Goal: Information Seeking & Learning: Learn about a topic

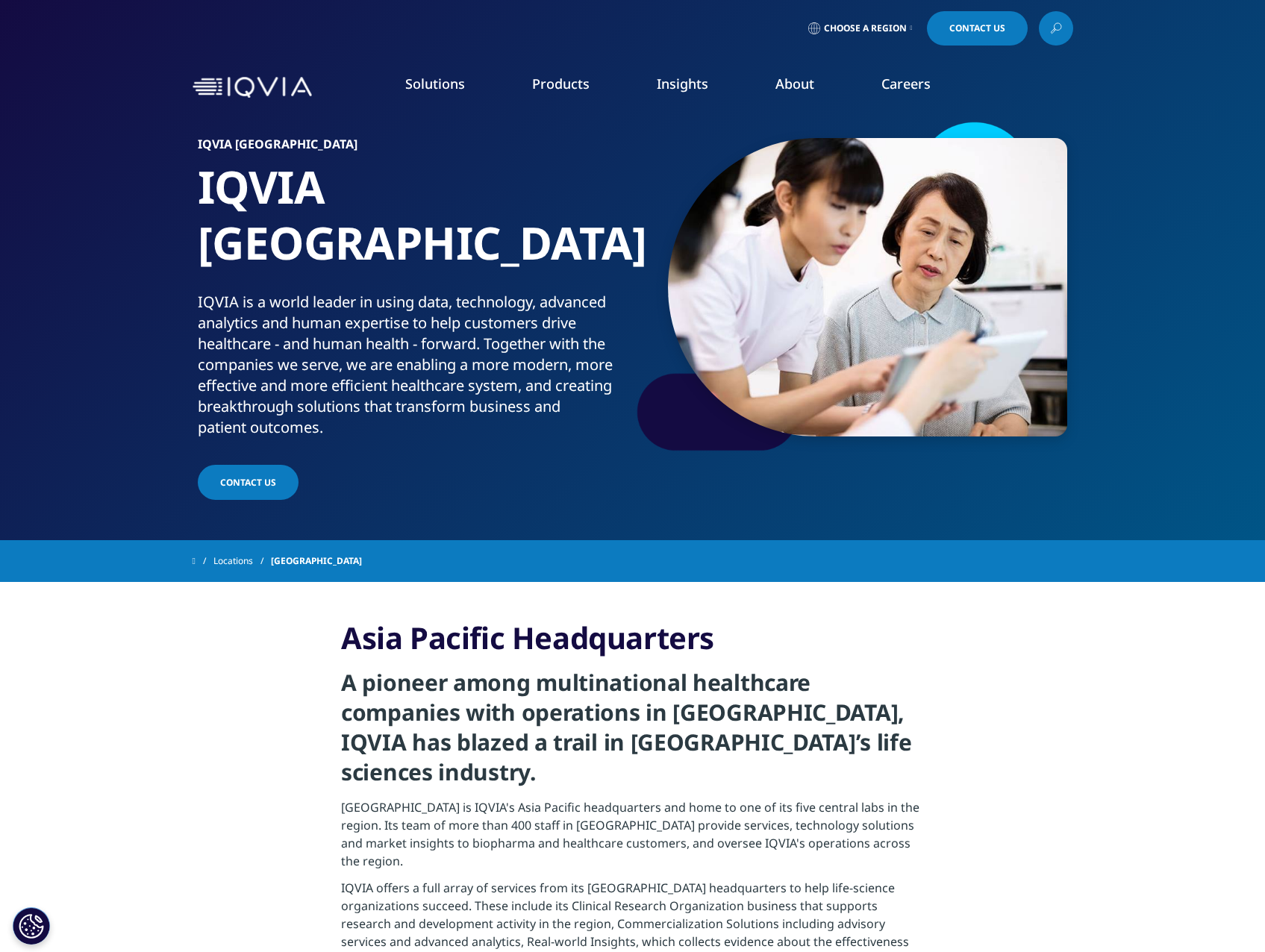
click at [358, 182] on link "Information Management" at bounding box center [405, 187] width 227 height 16
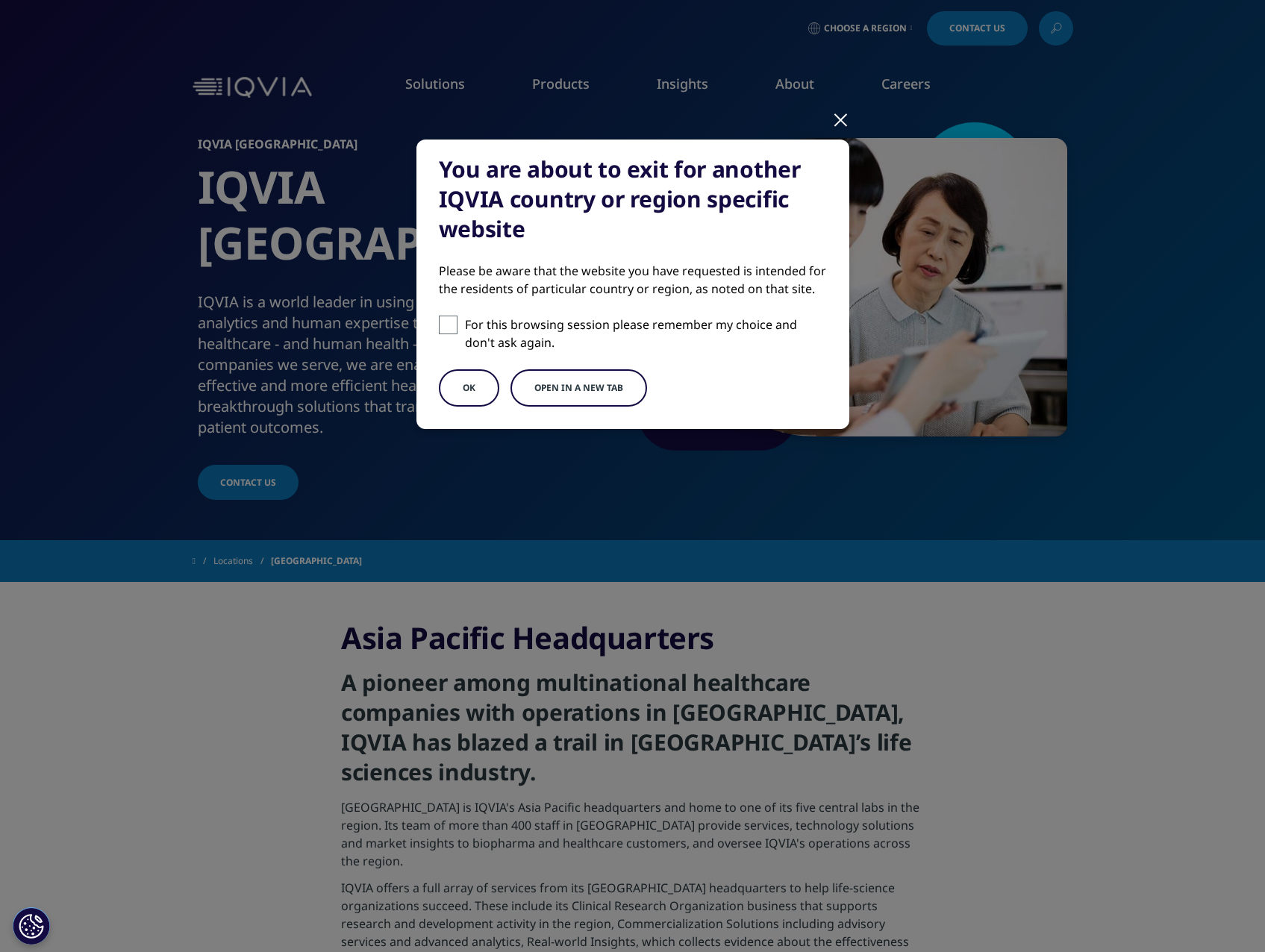
click at [584, 385] on button "Open in a new tab" at bounding box center [579, 387] width 137 height 37
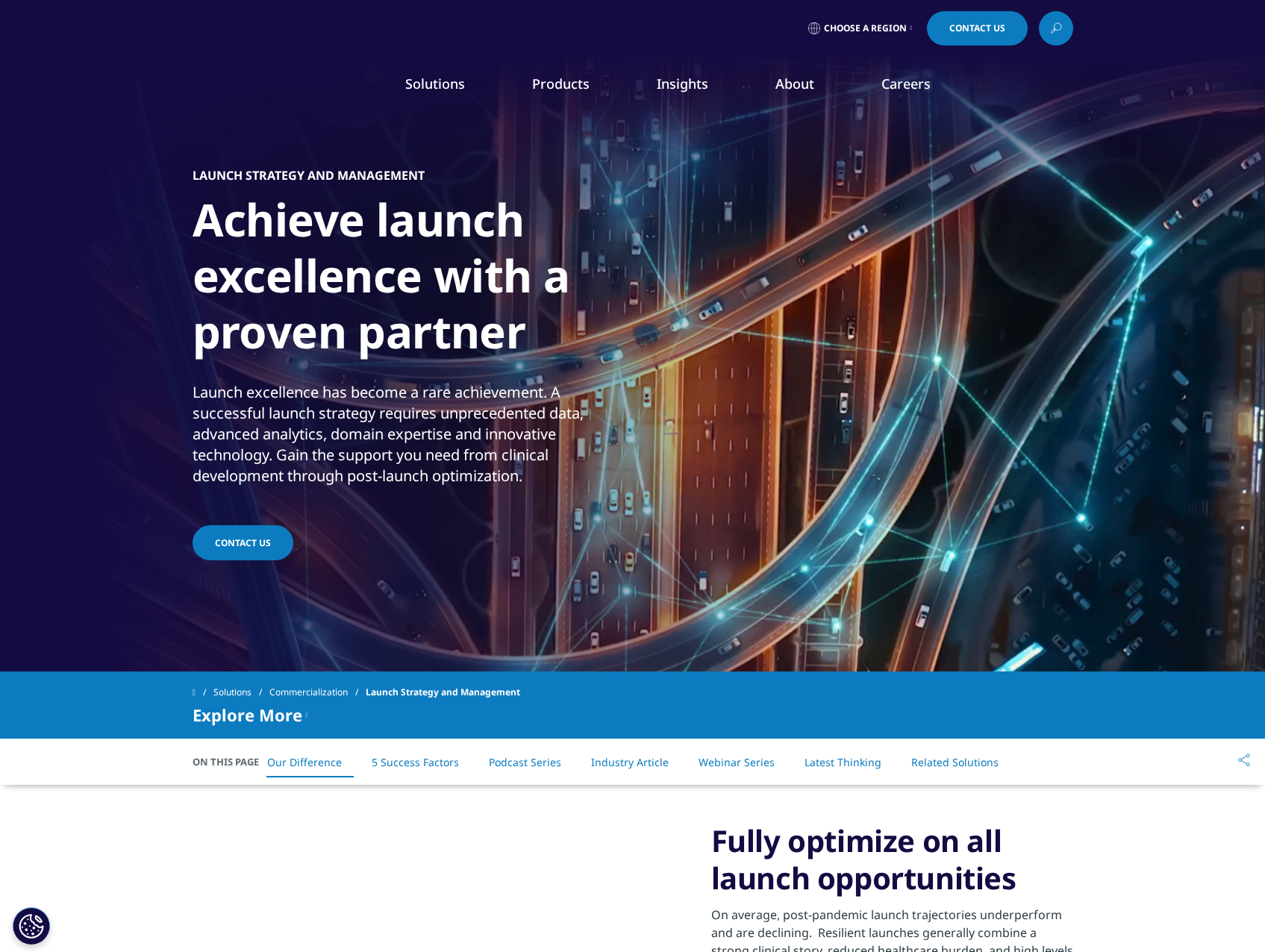
click at [402, 247] on link "Pricing & Market Access" at bounding box center [405, 243] width 227 height 16
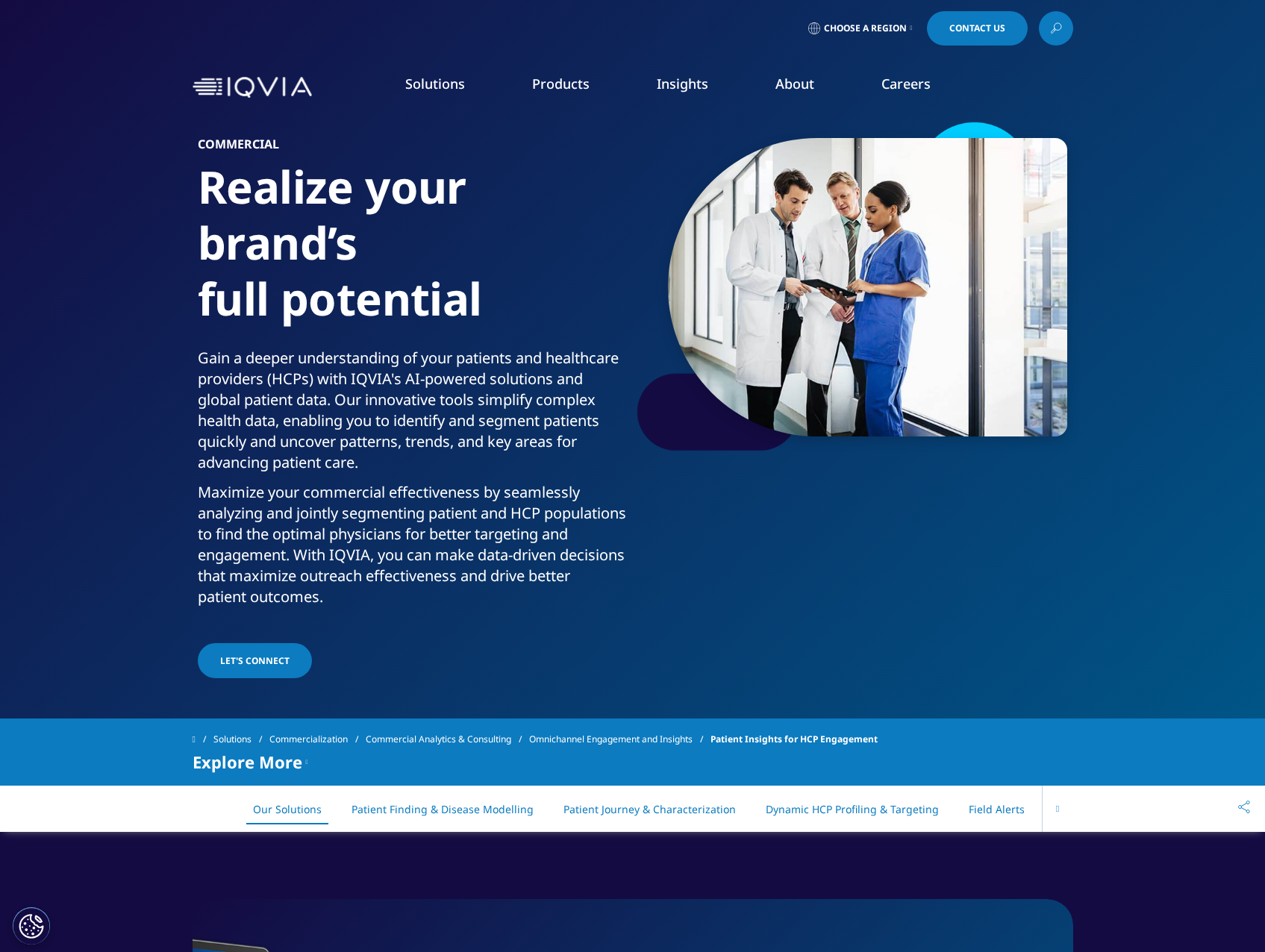
click at [351, 351] on link "Orchestrated Analytics" at bounding box center [405, 352] width 227 height 16
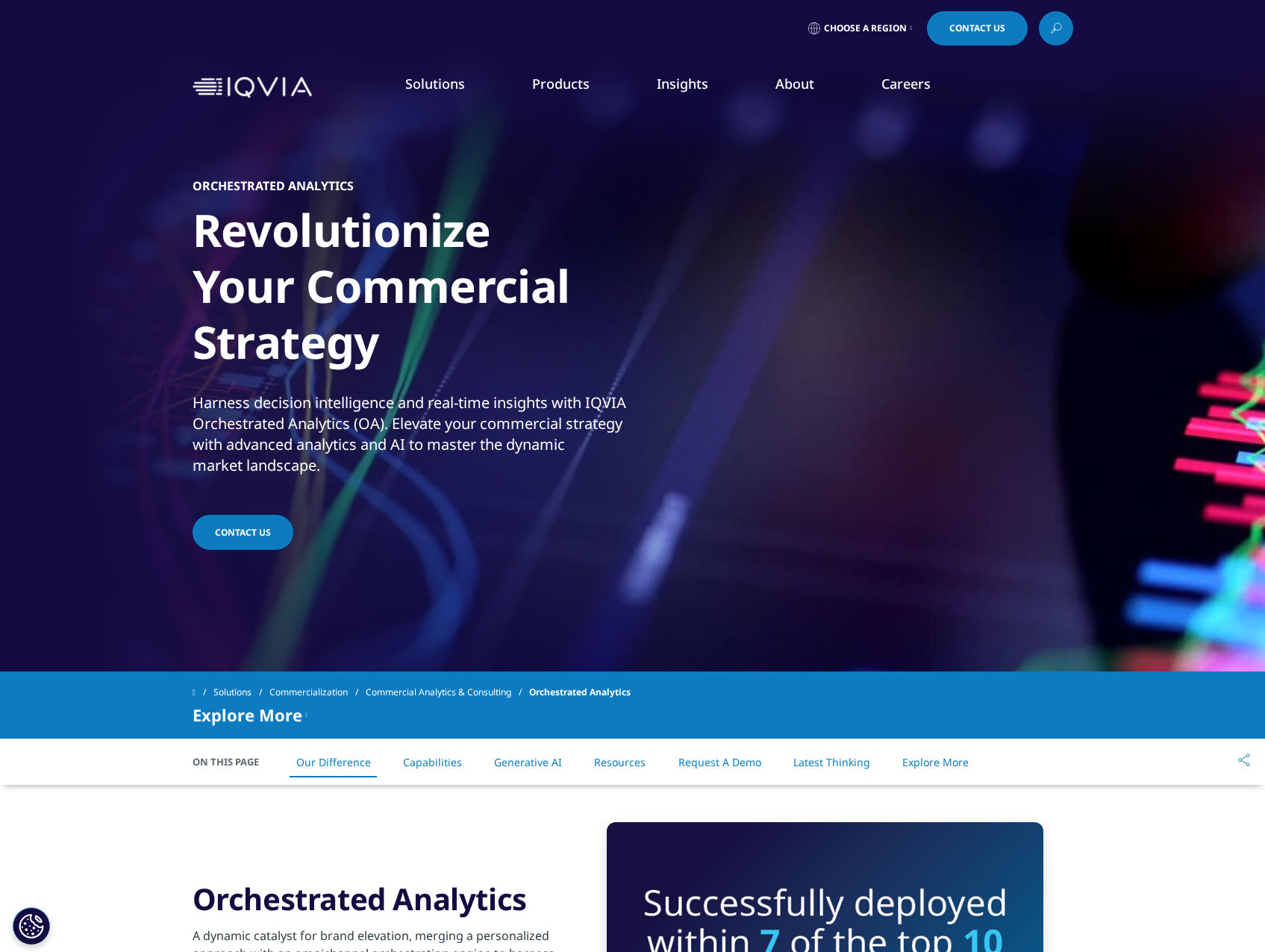
click at [372, 357] on link "Orchestrated Analytics" at bounding box center [405, 352] width 227 height 16
click at [356, 378] on link "Next Best Action" at bounding box center [405, 380] width 227 height 16
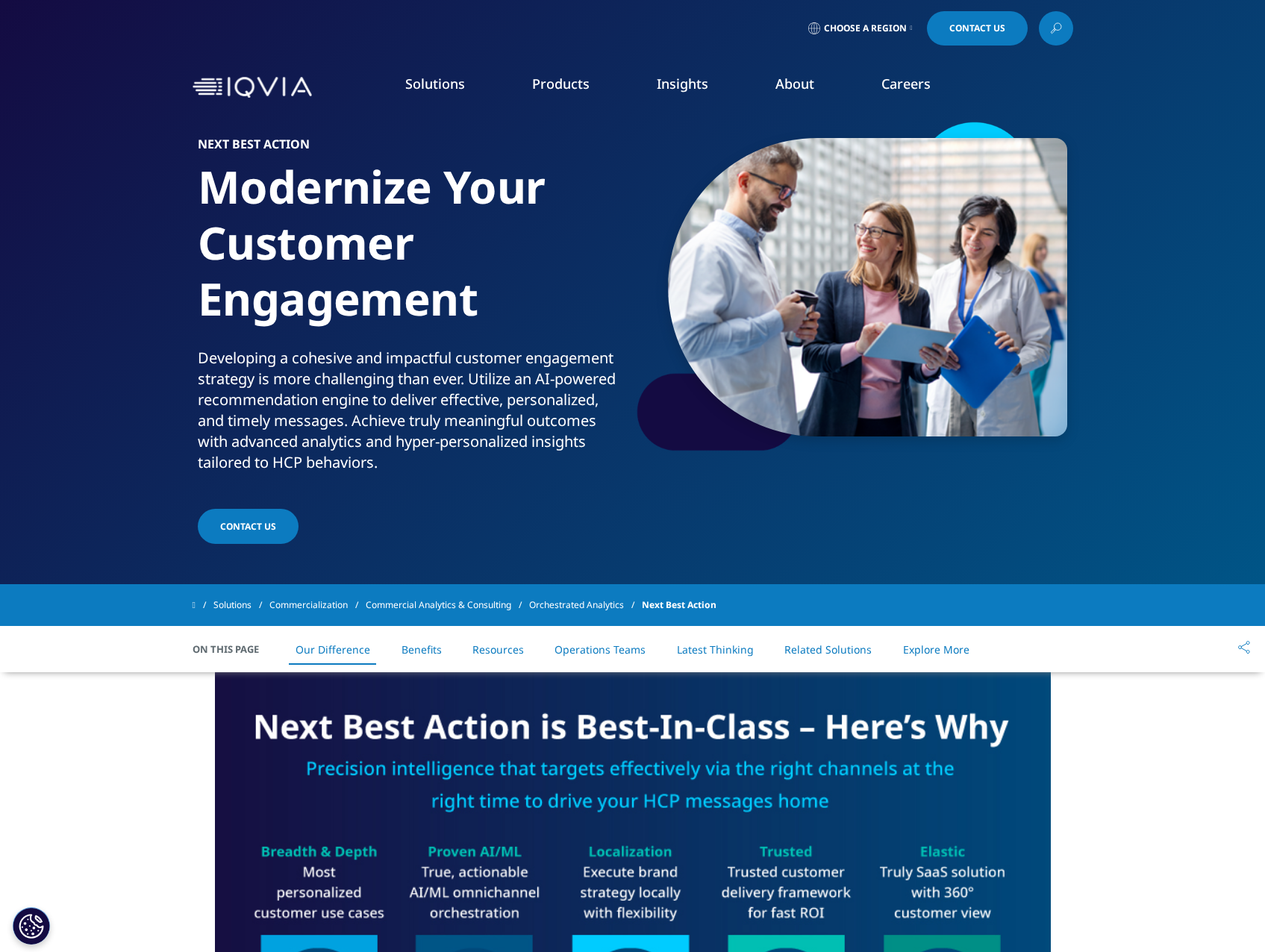
click at [380, 186] on link "Information Management" at bounding box center [405, 187] width 227 height 16
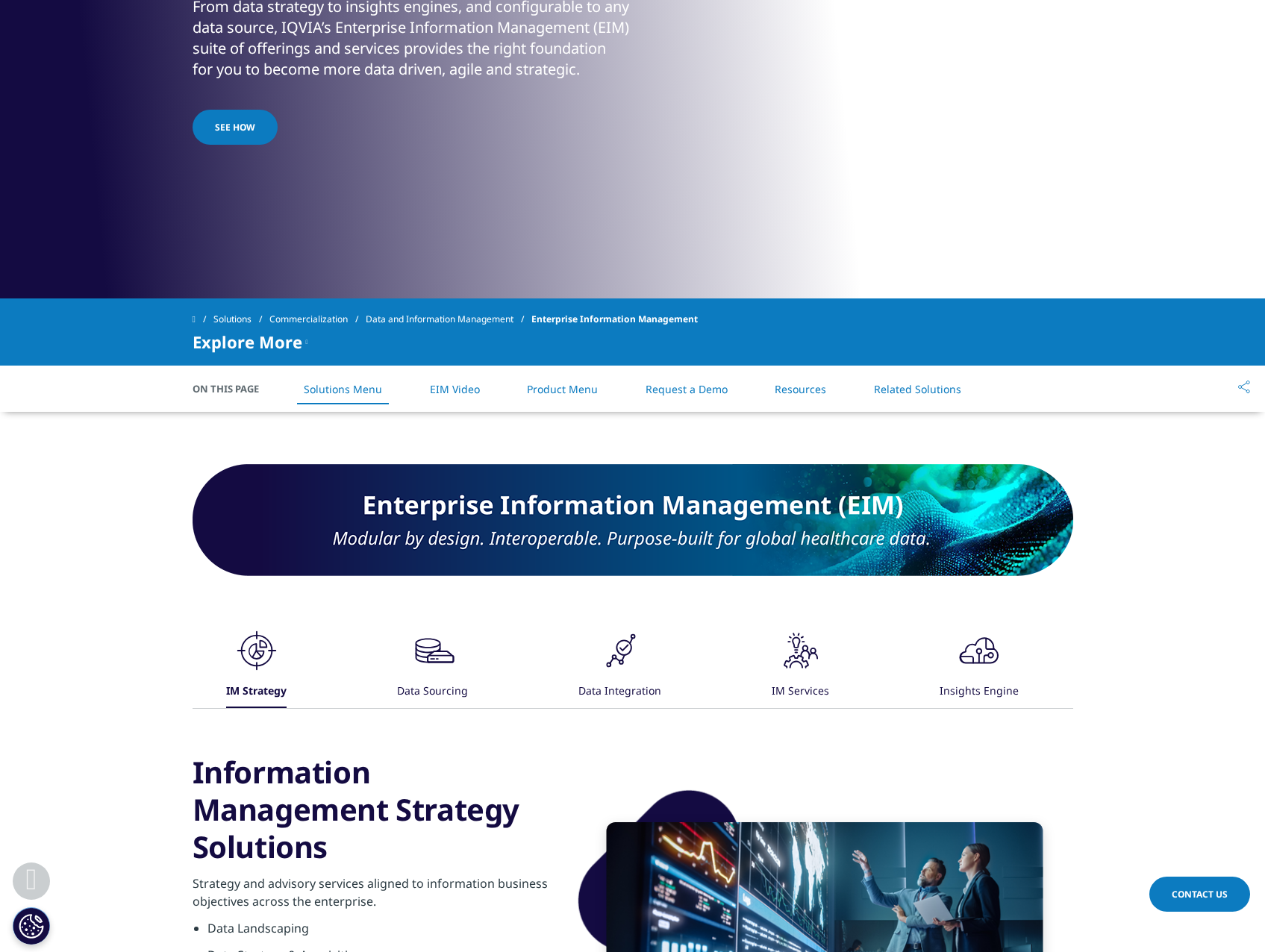
scroll to position [597, 0]
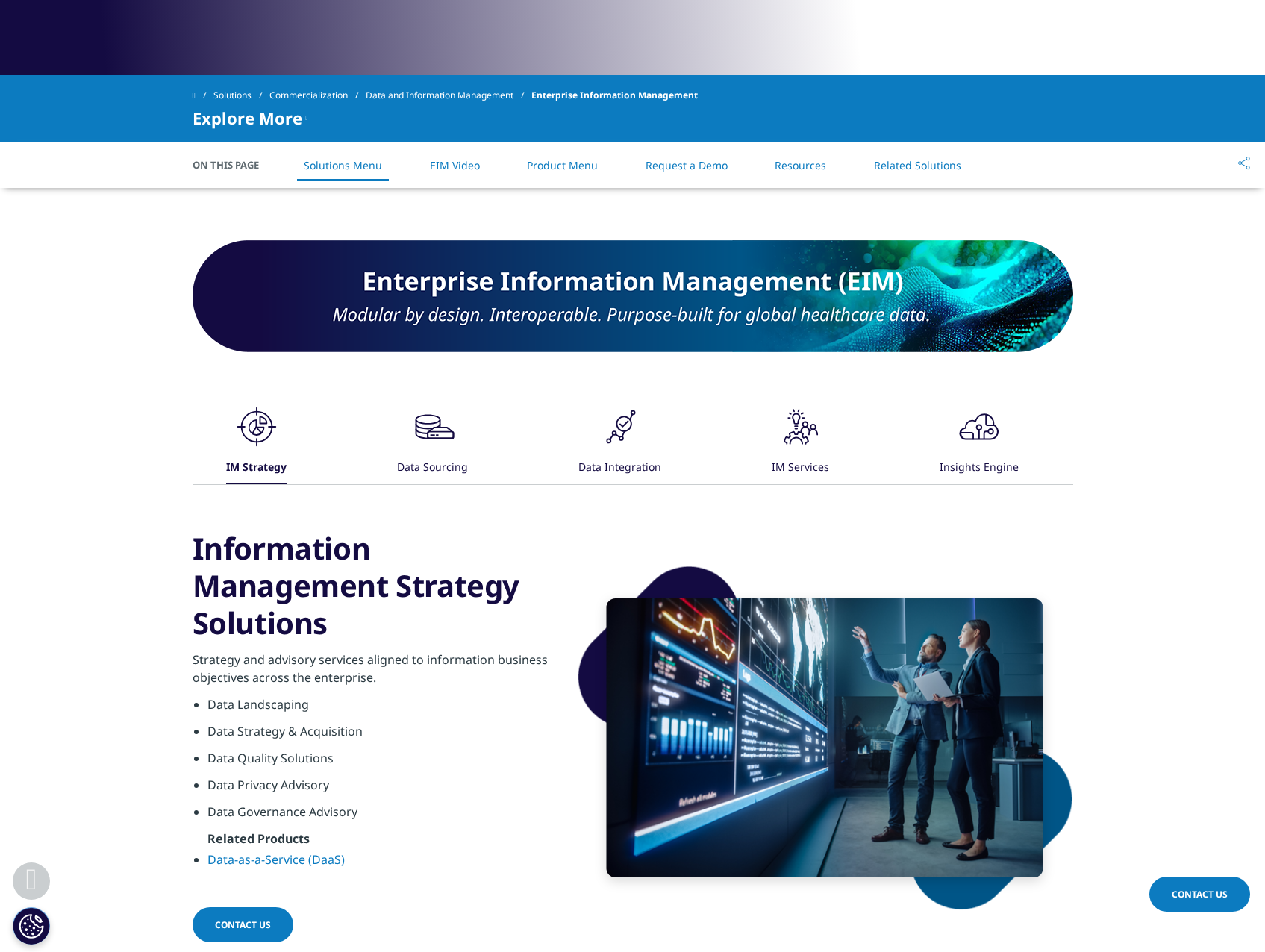
click at [438, 448] on icon ".cls-1{fill:#231f20;}" at bounding box center [432, 427] width 45 height 45
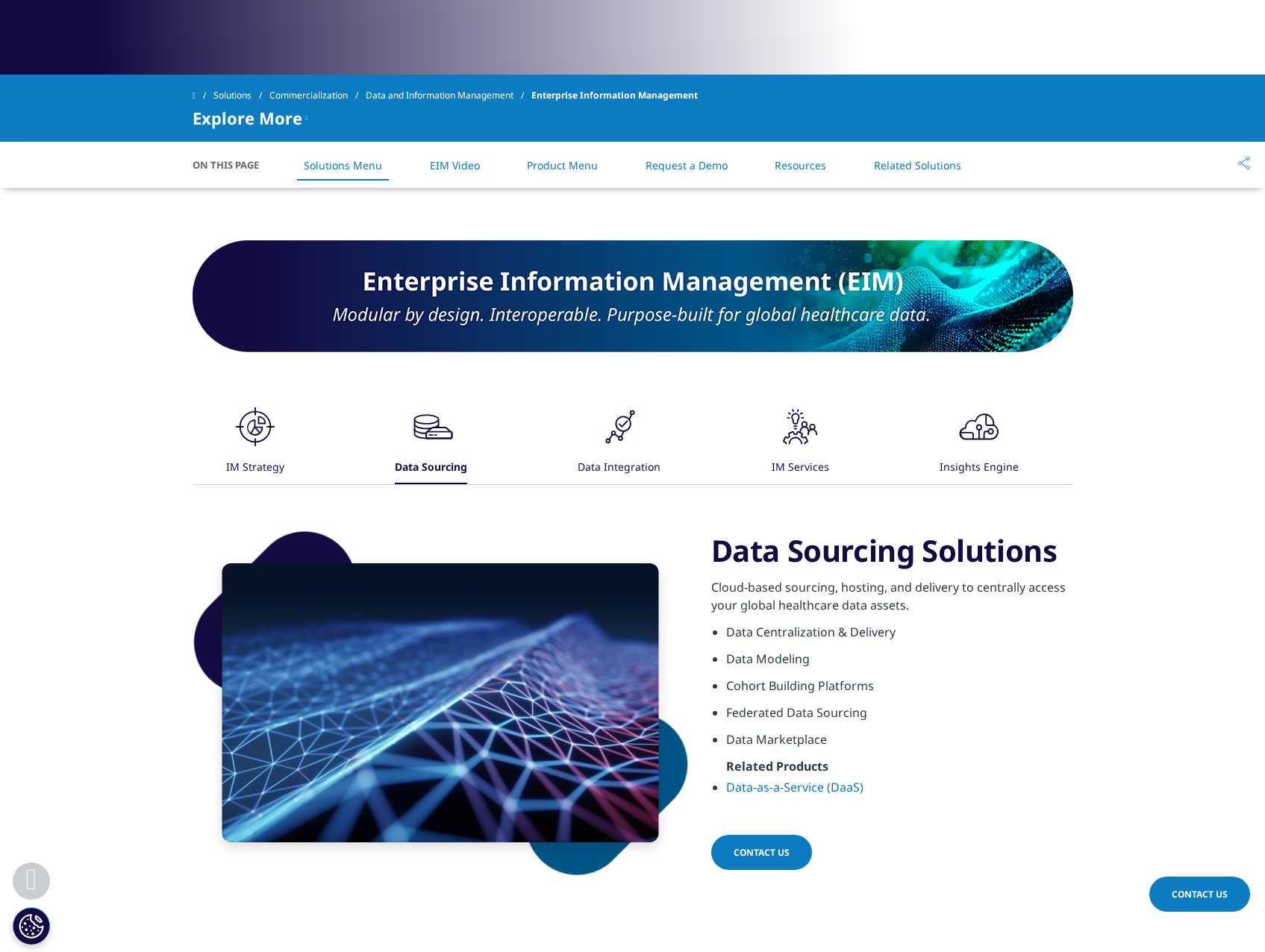
click at [594, 438] on div ".cls-1{fill:#231f20;} Data Integration" at bounding box center [619, 444] width 83 height 80
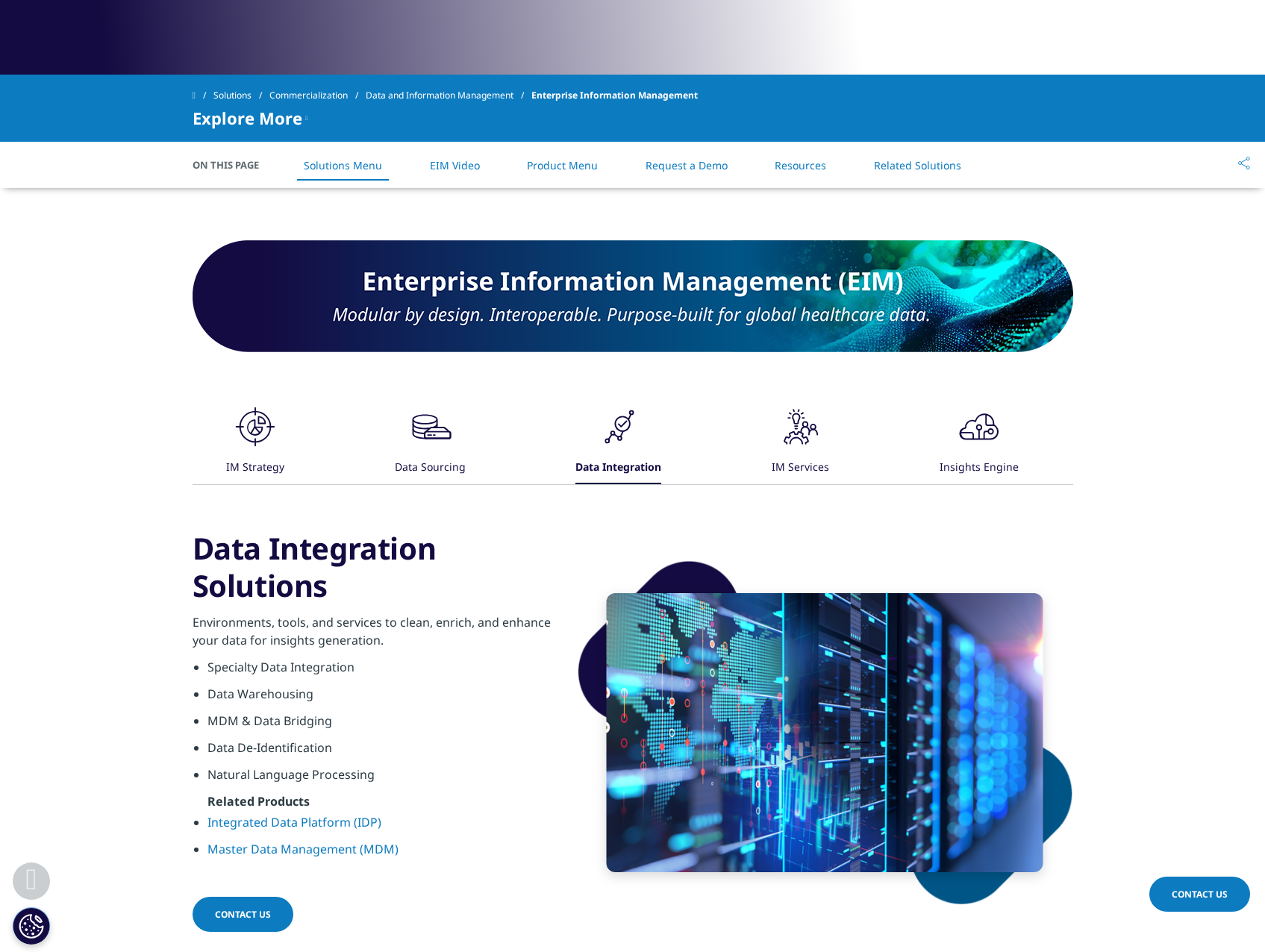
click at [794, 440] on icon at bounding box center [795, 440] width 13 height 7
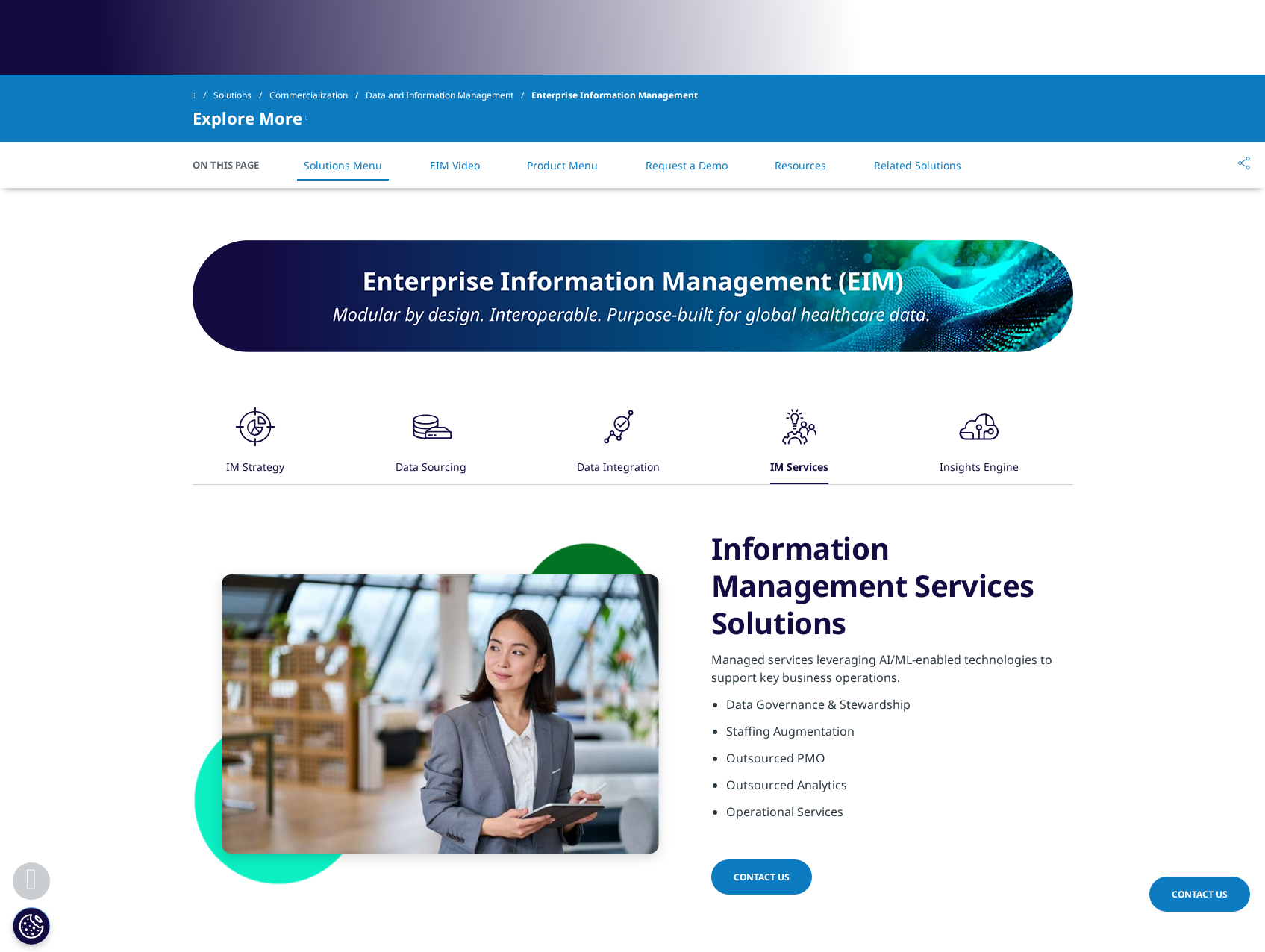
click at [1020, 443] on div ".cls-1{fill:#231f20;} IM Strategy .cls-1{fill:#231f20;} Data Sourcing .cls-1{fi…" at bounding box center [632, 444] width 880 height 80
click at [1017, 443] on div ".cls-1{fill:#231f20;} IM Strategy .cls-1{fill:#231f20;} Data Sourcing .cls-1{fi…" at bounding box center [632, 444] width 880 height 80
click at [984, 440] on icon at bounding box center [979, 426] width 40 height 26
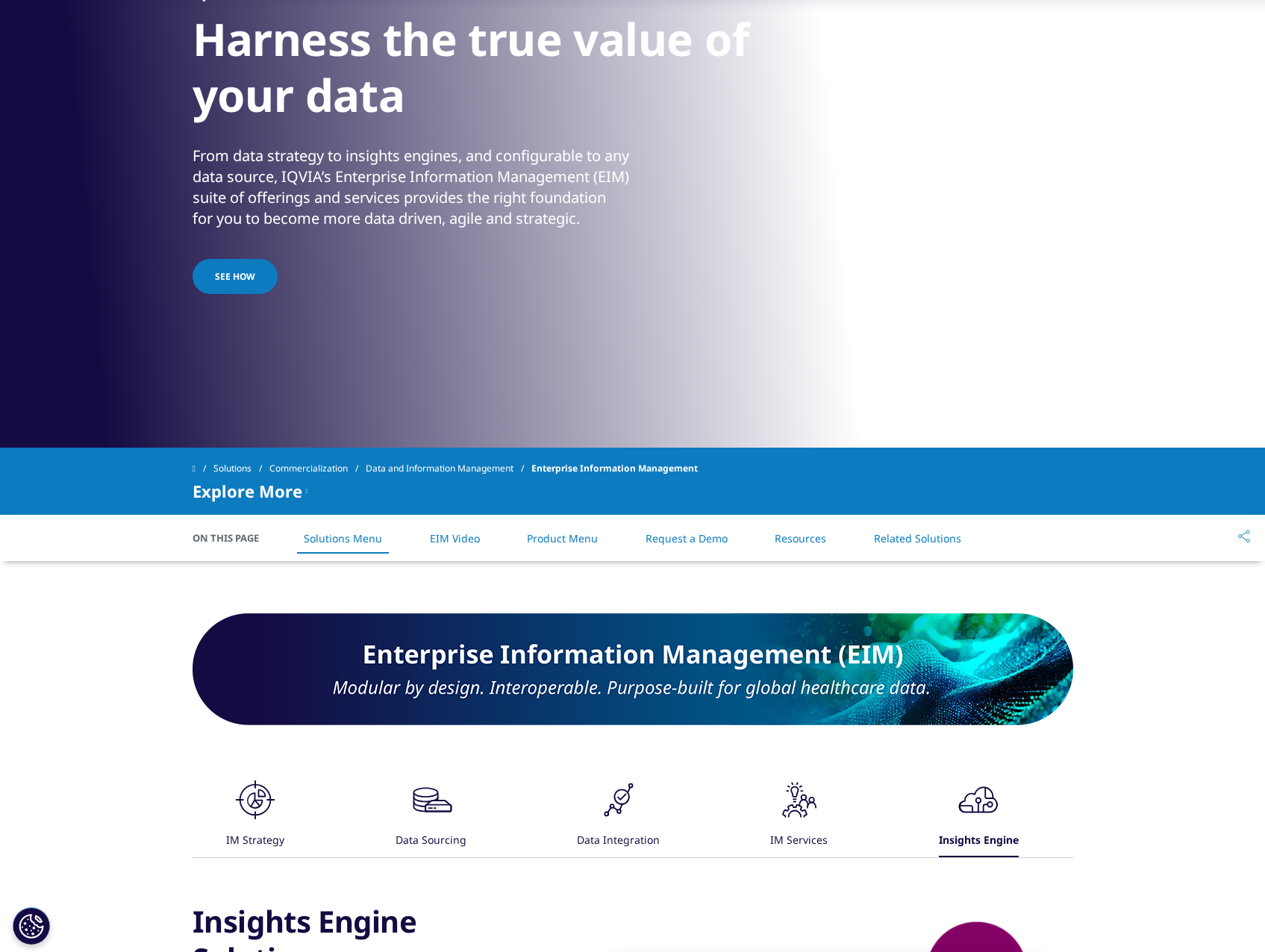
scroll to position [0, 0]
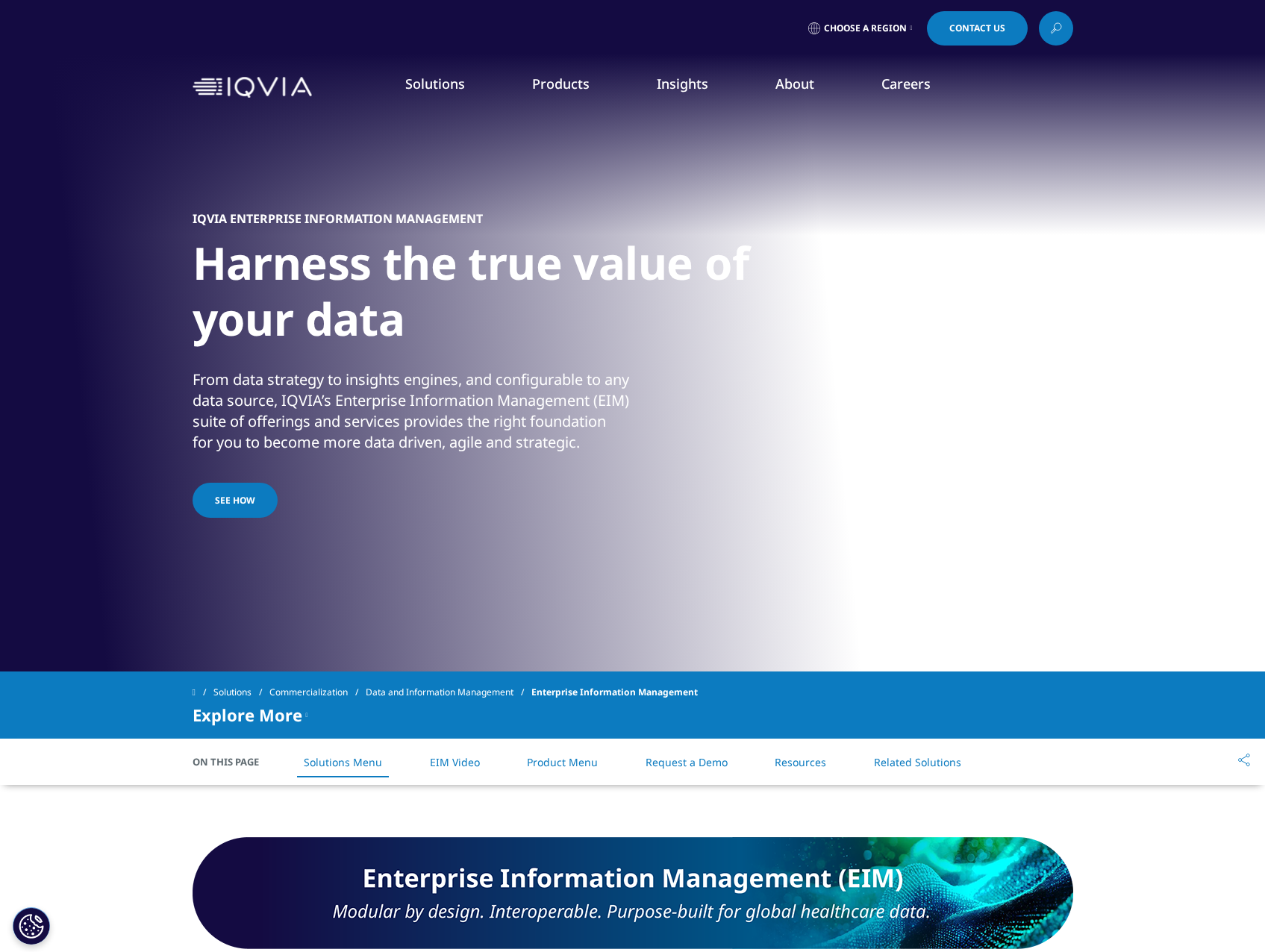
click at [412, 217] on link "Launch Strategy & Management" at bounding box center [405, 215] width 227 height 16
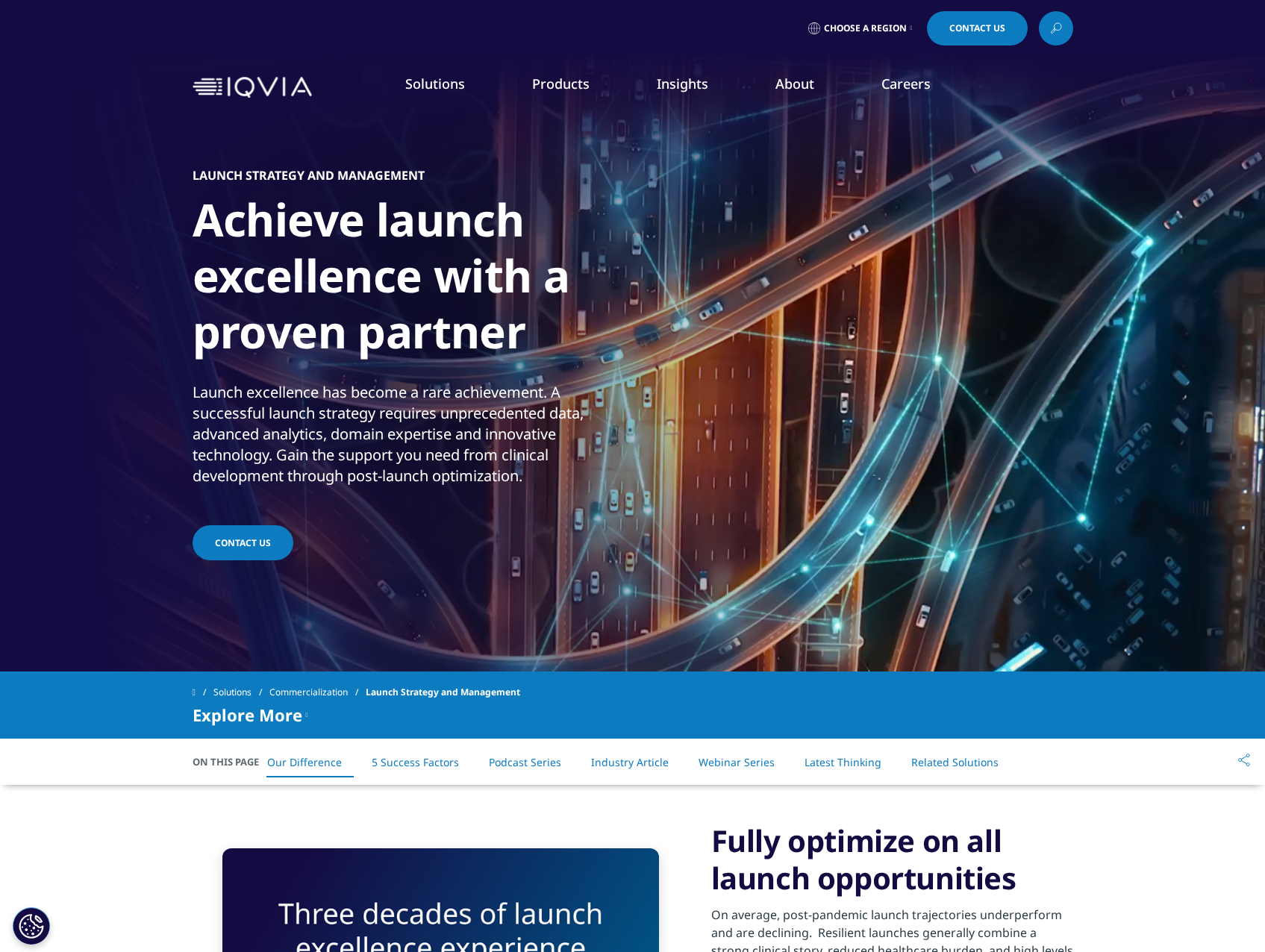
click at [394, 298] on link "Promotional Engagement" at bounding box center [405, 298] width 227 height 16
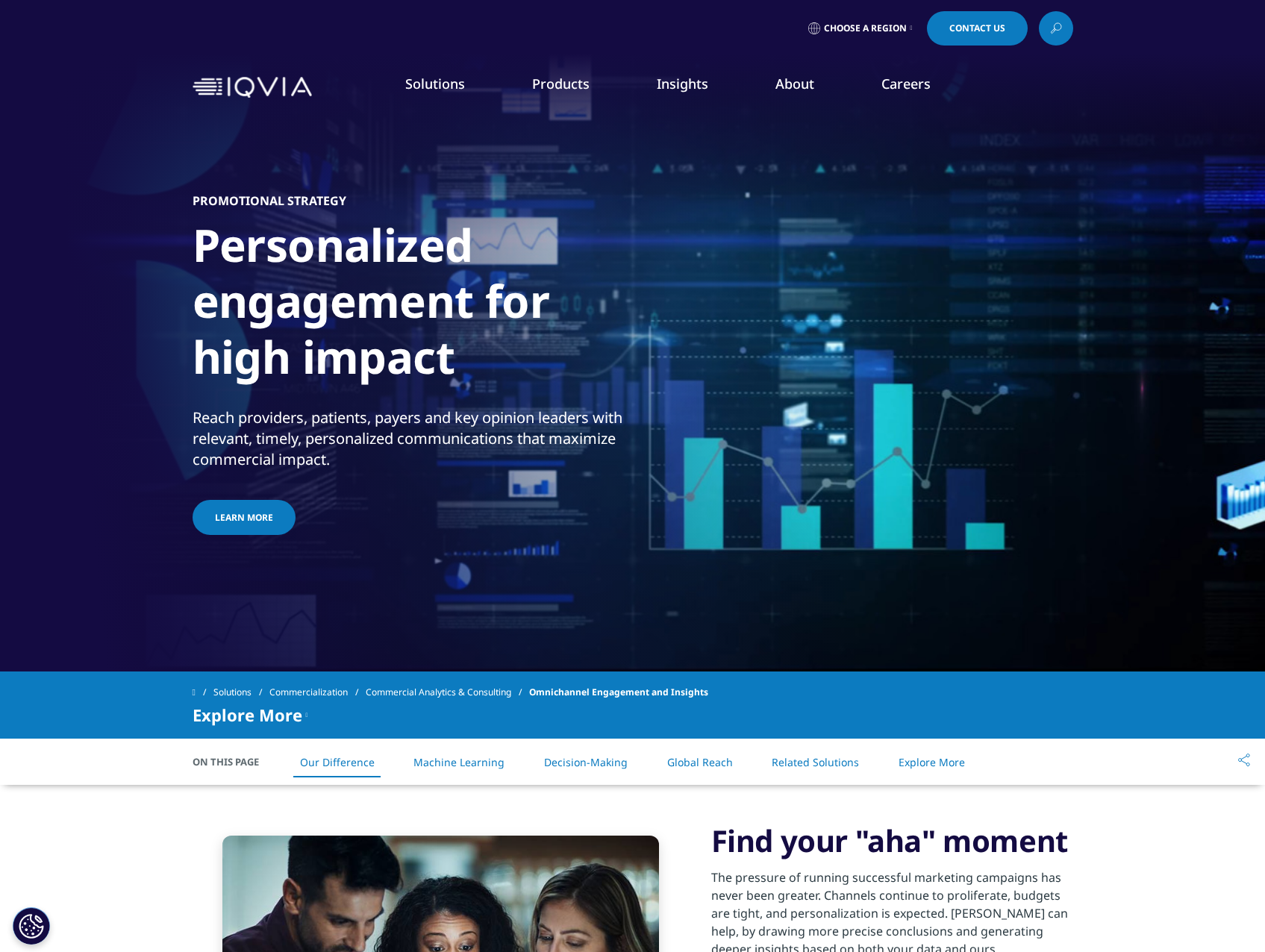
click at [389, 278] on link "Brand Strategy & Management" at bounding box center [405, 270] width 227 height 16
